Goal: Navigation & Orientation: Find specific page/section

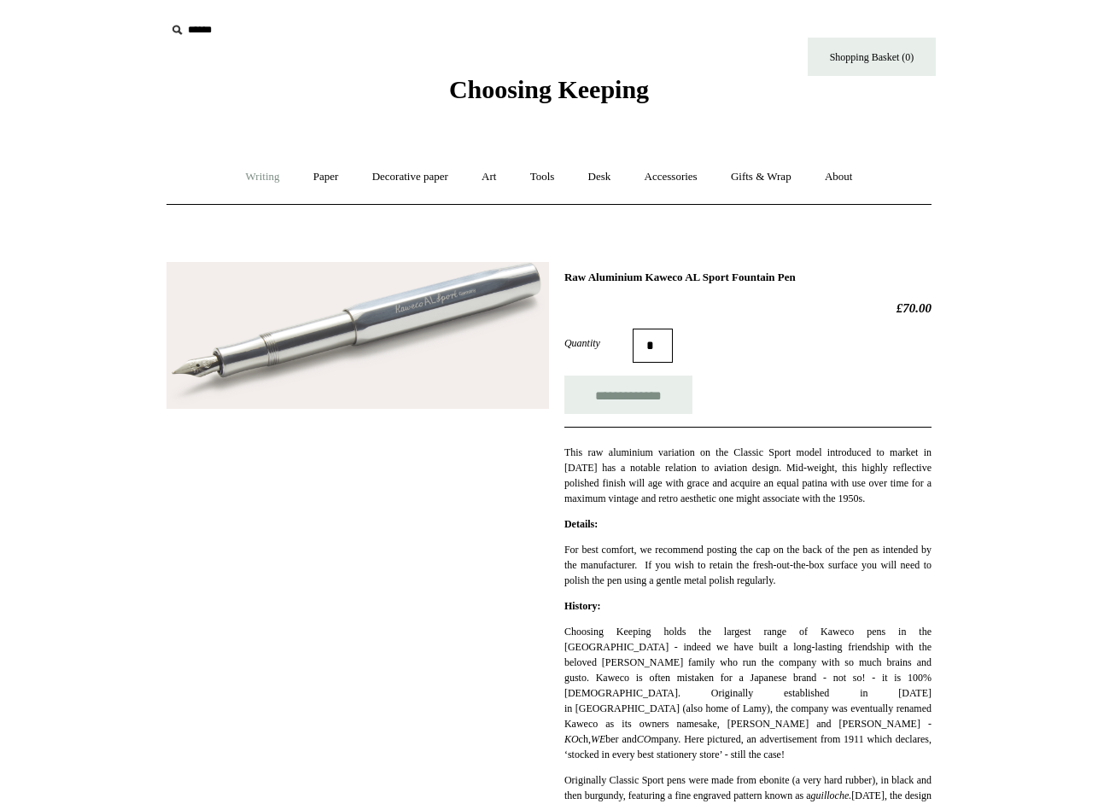
click at [250, 176] on link "Writing +" at bounding box center [263, 177] width 65 height 45
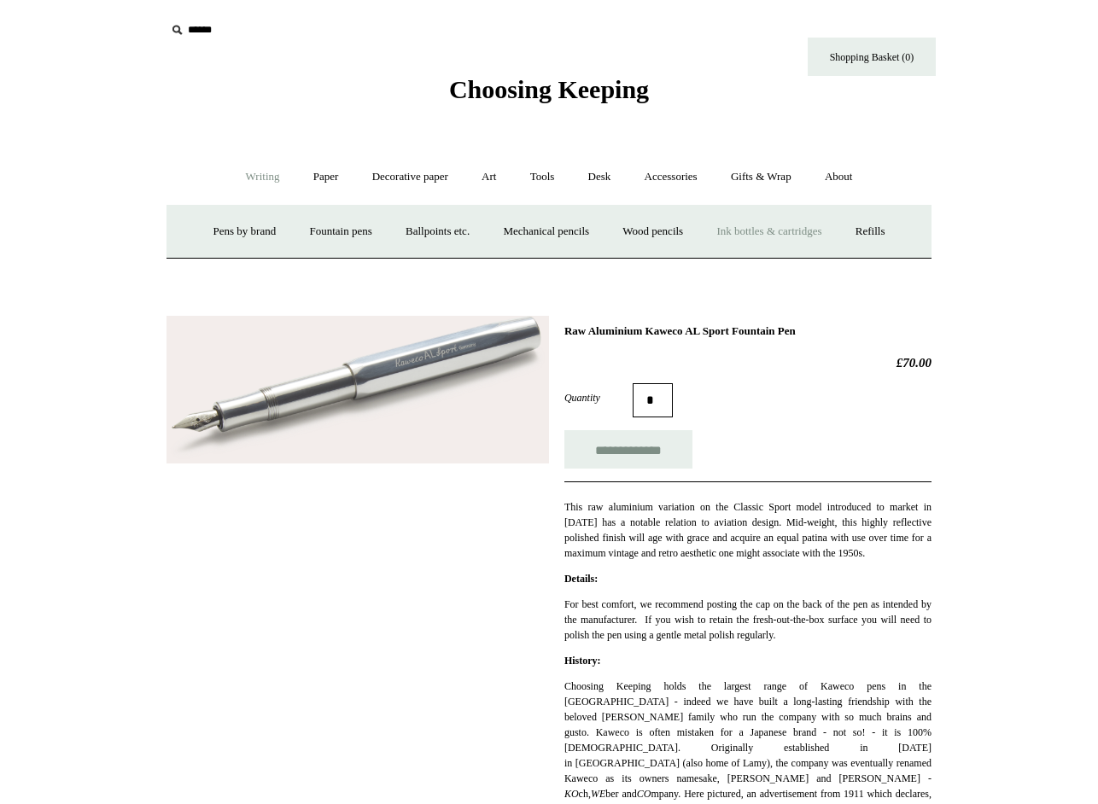
click at [760, 237] on link "Ink bottles & cartridges +" at bounding box center [769, 231] width 136 height 45
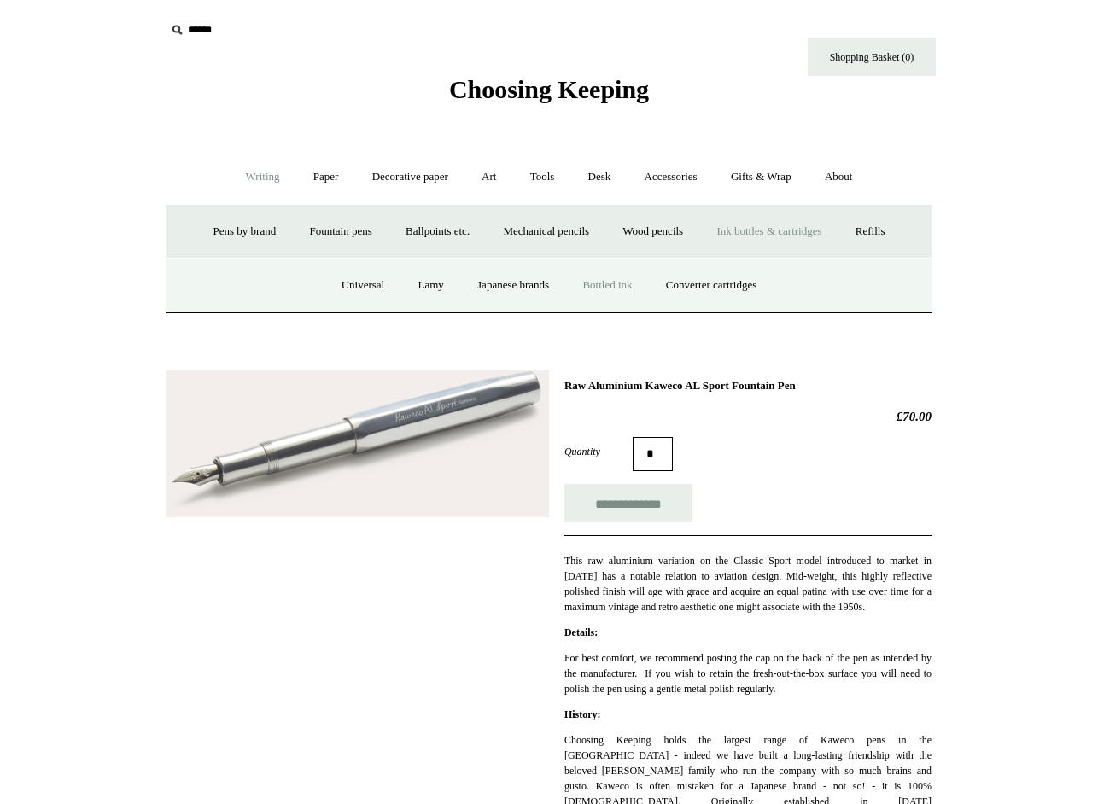
click at [596, 289] on link "Bottled ink" at bounding box center [607, 285] width 80 height 45
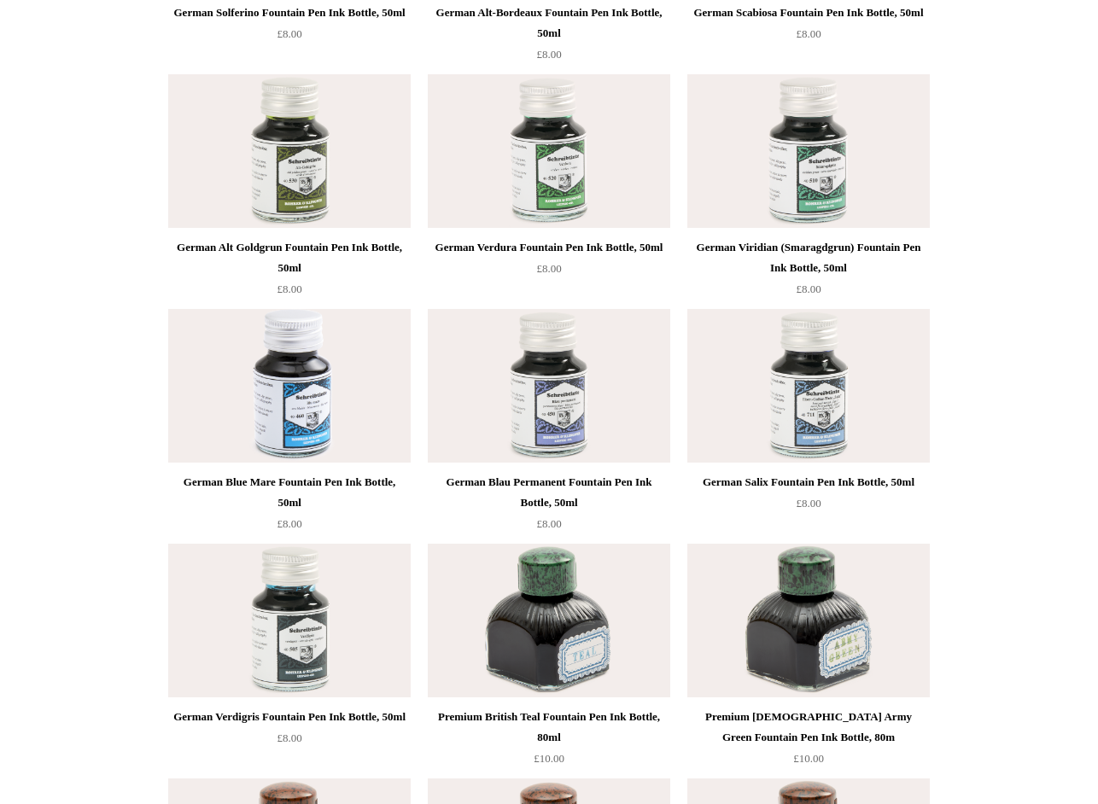
scroll to position [5780, 0]
